Goal: Task Accomplishment & Management: Manage account settings

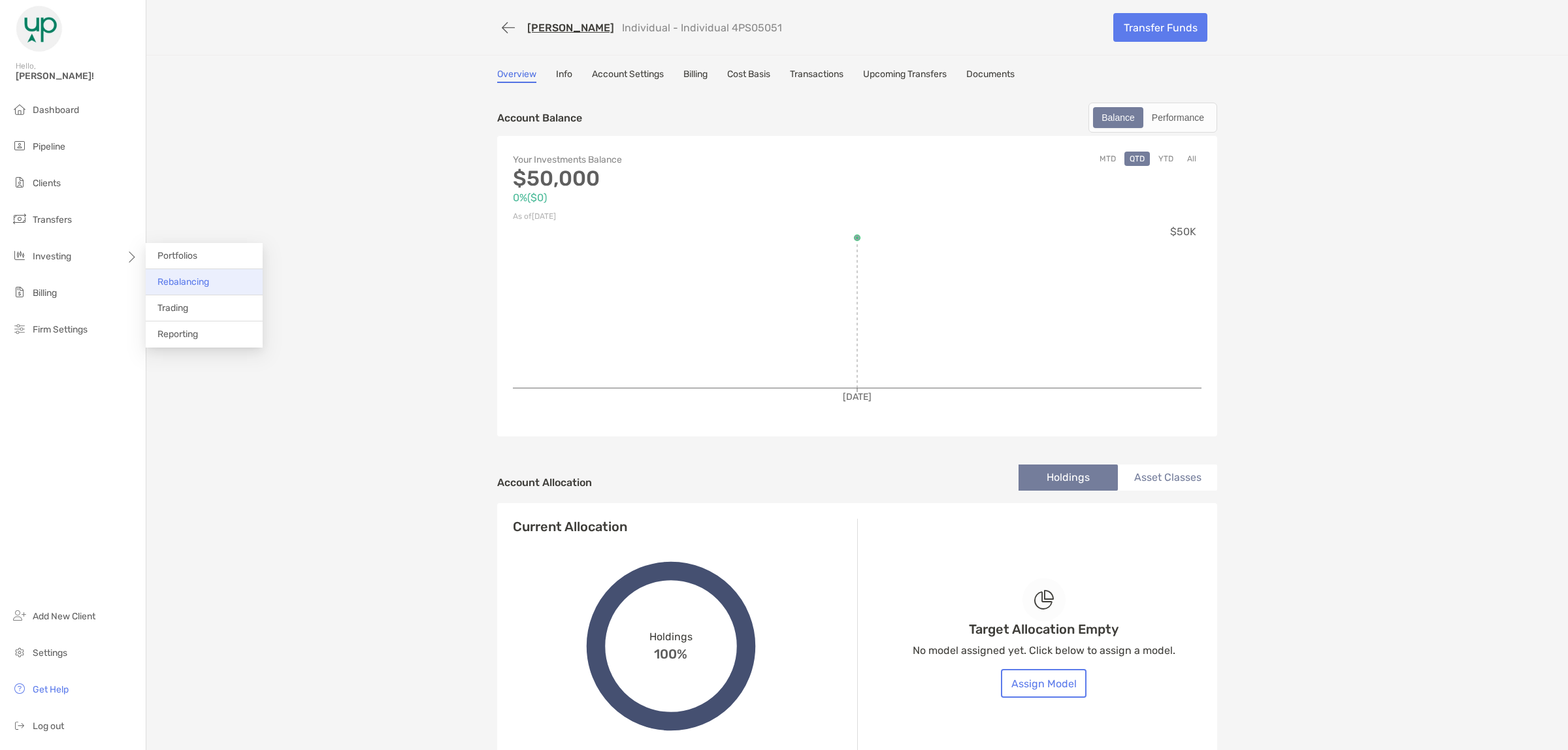
click at [174, 279] on span "Rebalancing" at bounding box center [183, 282] width 51 height 11
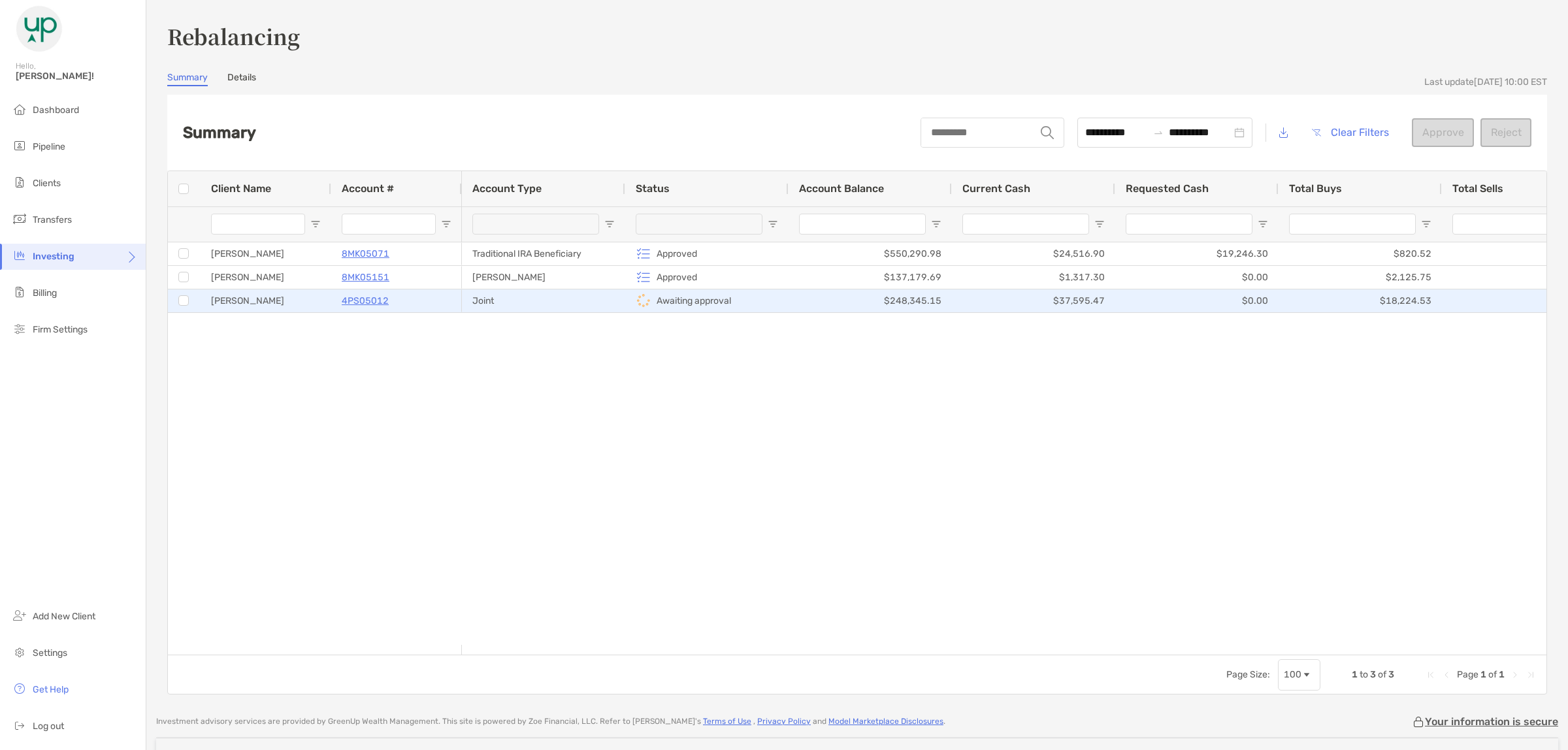
click at [510, 299] on div "Joint" at bounding box center [543, 301] width 163 height 23
click at [1432, 130] on button "Approve" at bounding box center [1442, 132] width 62 height 29
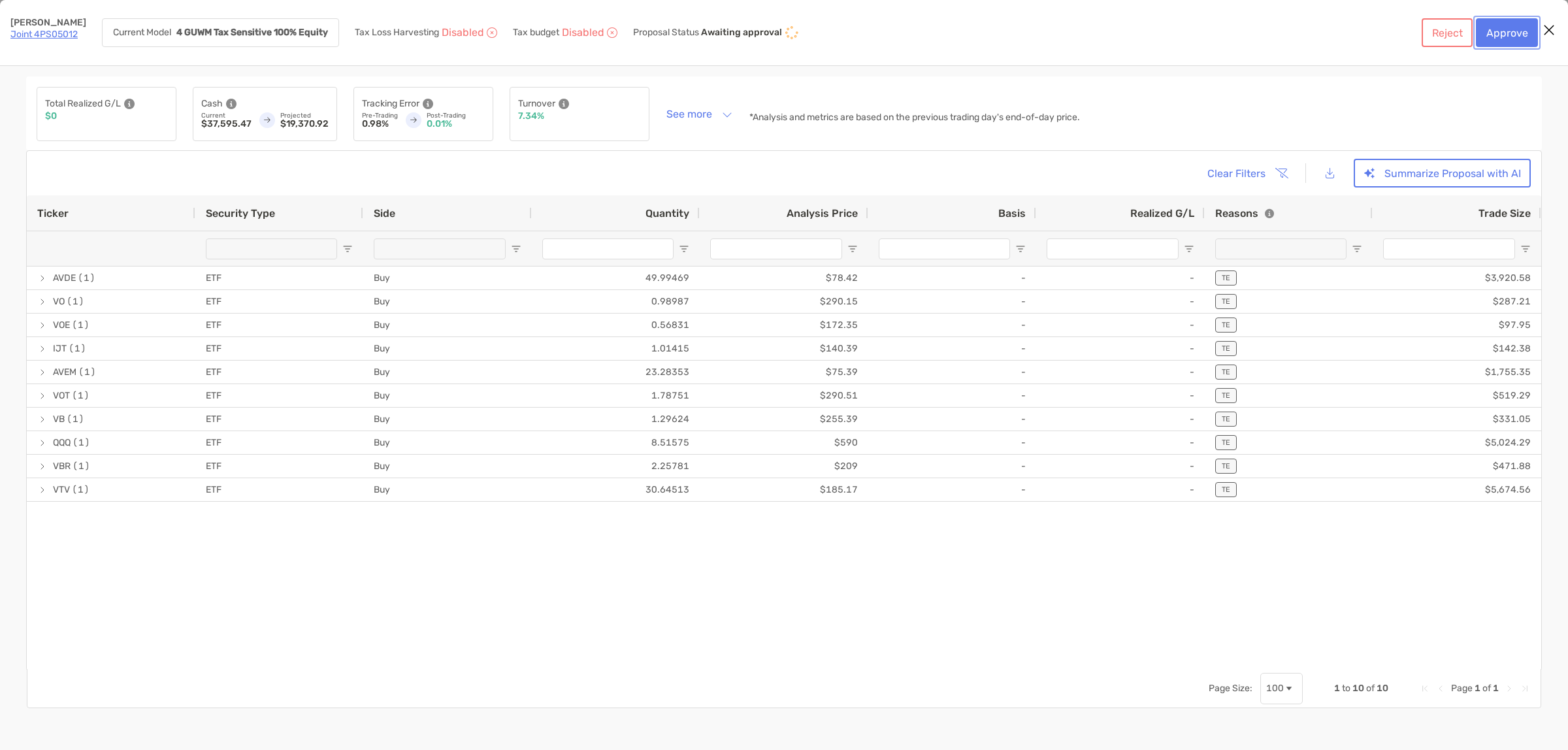
click at [1509, 33] on button "Approve" at bounding box center [1507, 32] width 62 height 29
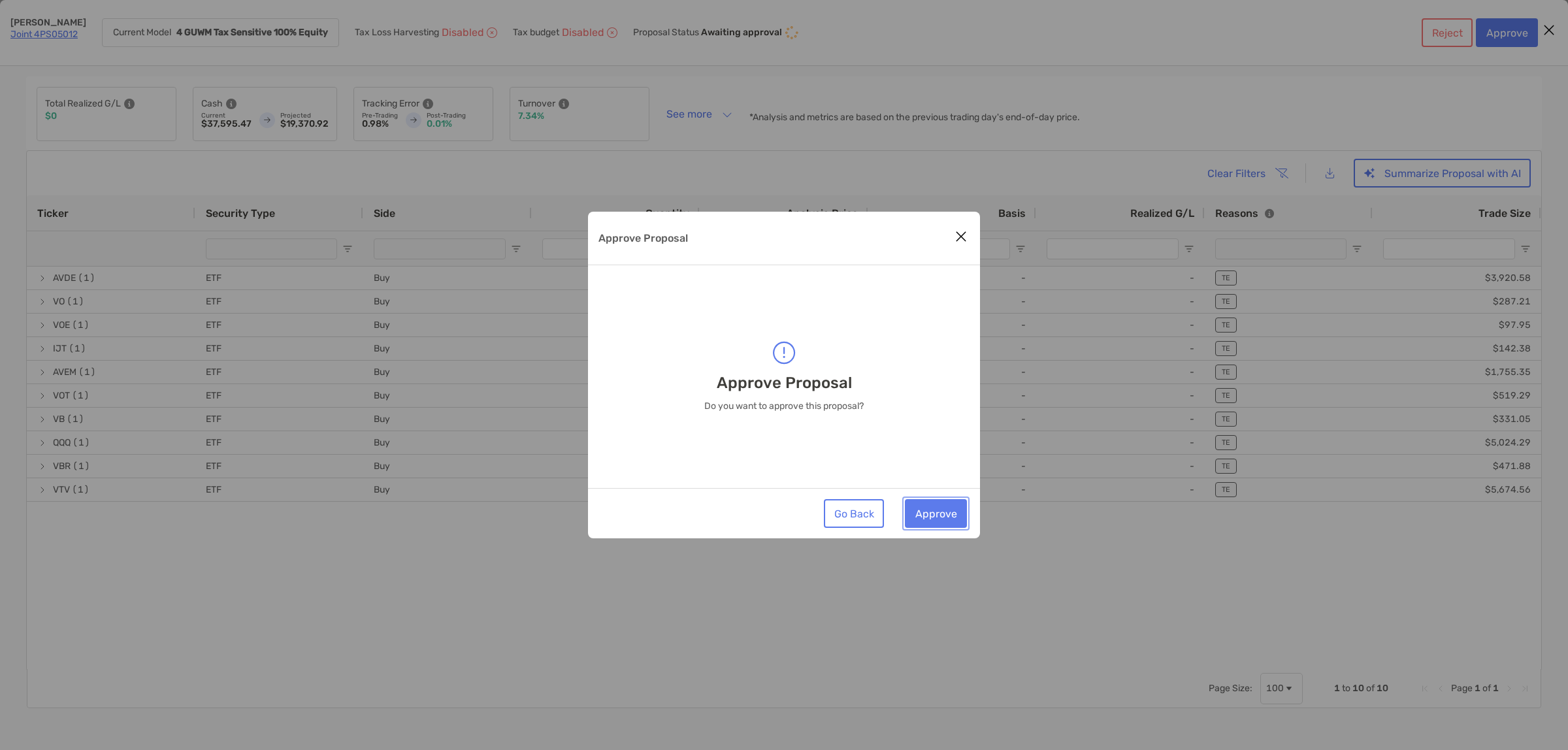
click at [944, 506] on button "Approve" at bounding box center [935, 513] width 62 height 29
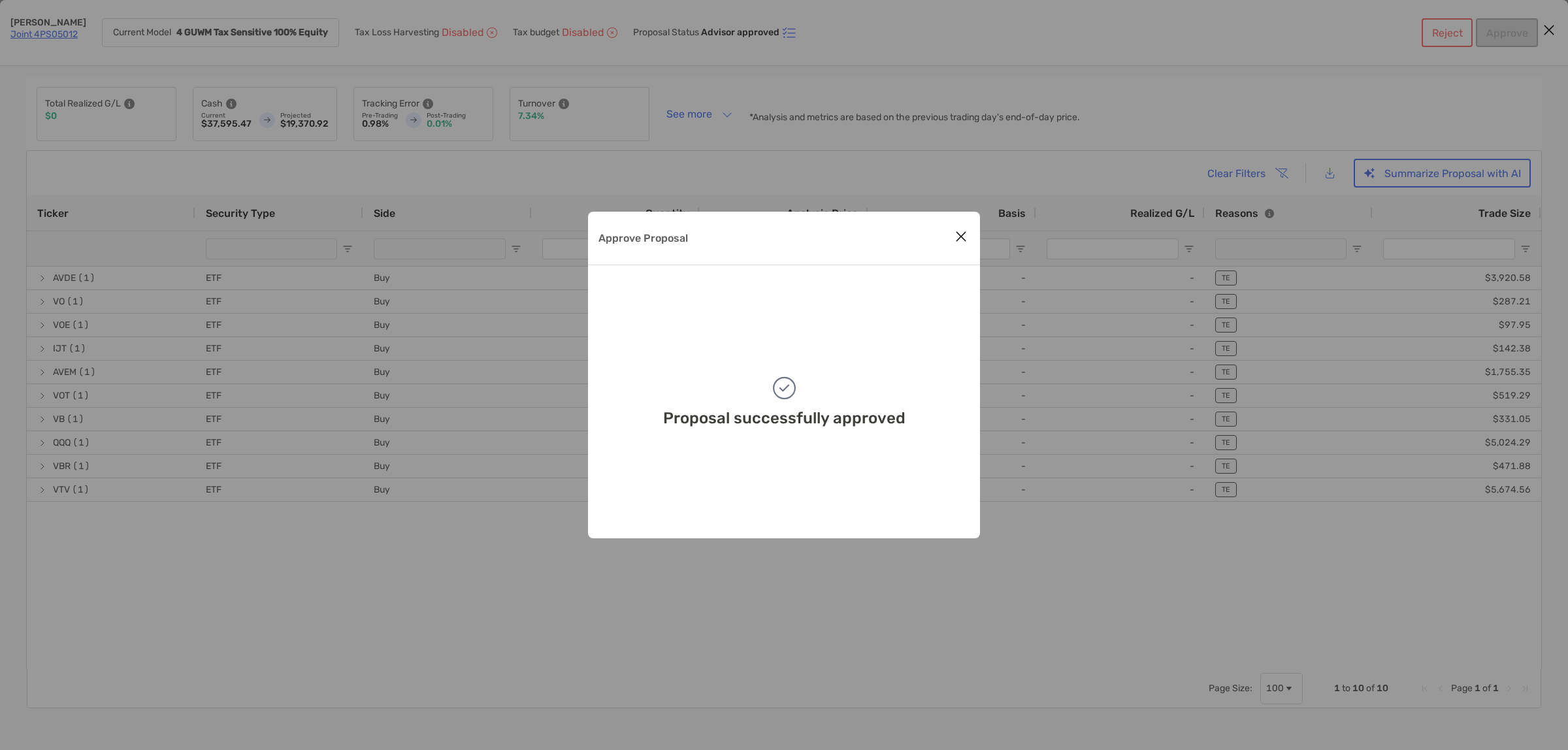
drag, startPoint x: 808, startPoint y: 589, endPoint x: 812, endPoint y: 572, distance: 17.5
click at [808, 589] on div "Approve Proposal Proposal successfully approved" at bounding box center [784, 375] width 1568 height 750
click at [963, 232] on icon "Close modal" at bounding box center [961, 236] width 12 height 15
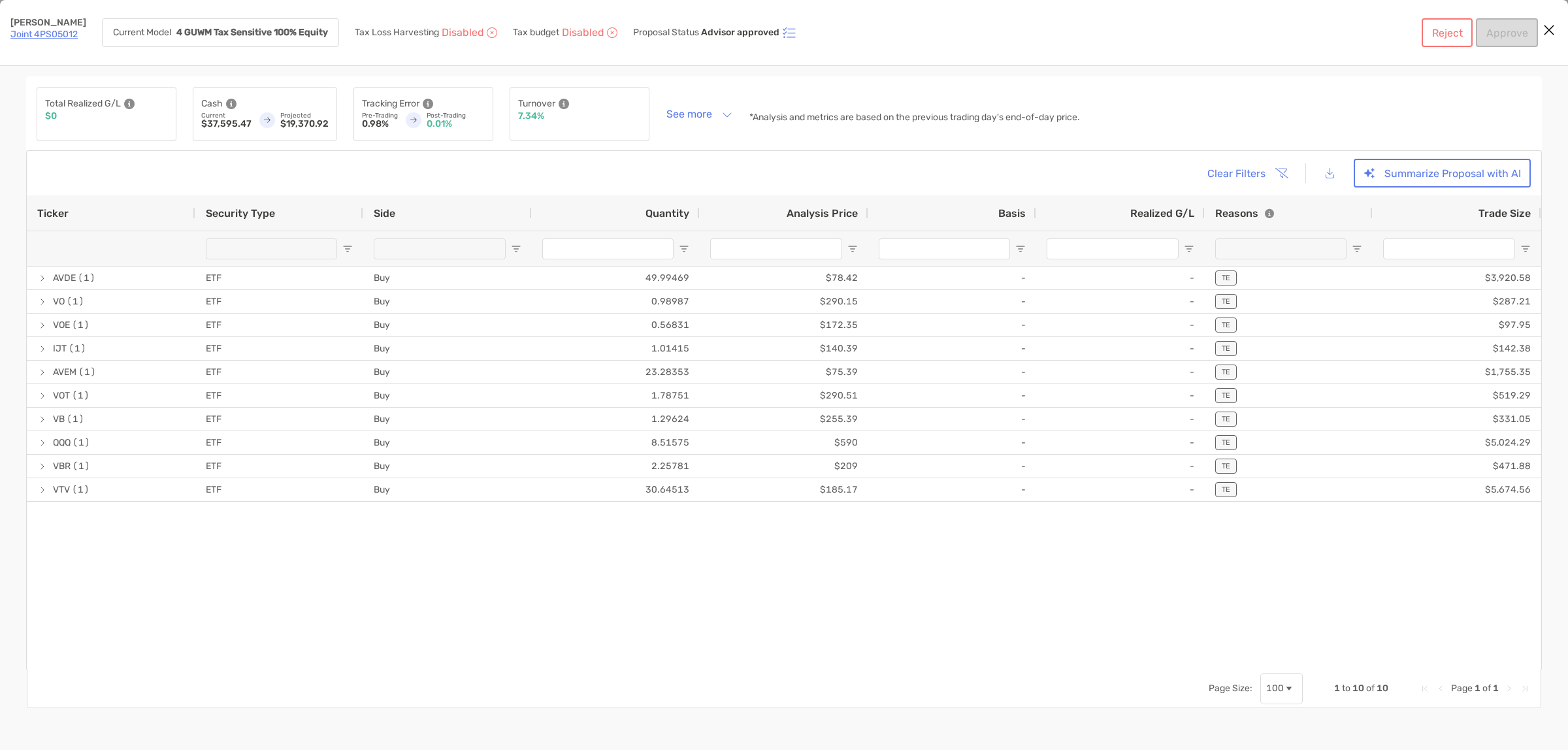
click at [1547, 24] on icon "Close modal" at bounding box center [1549, 29] width 12 height 15
